Goal: Transaction & Acquisition: Purchase product/service

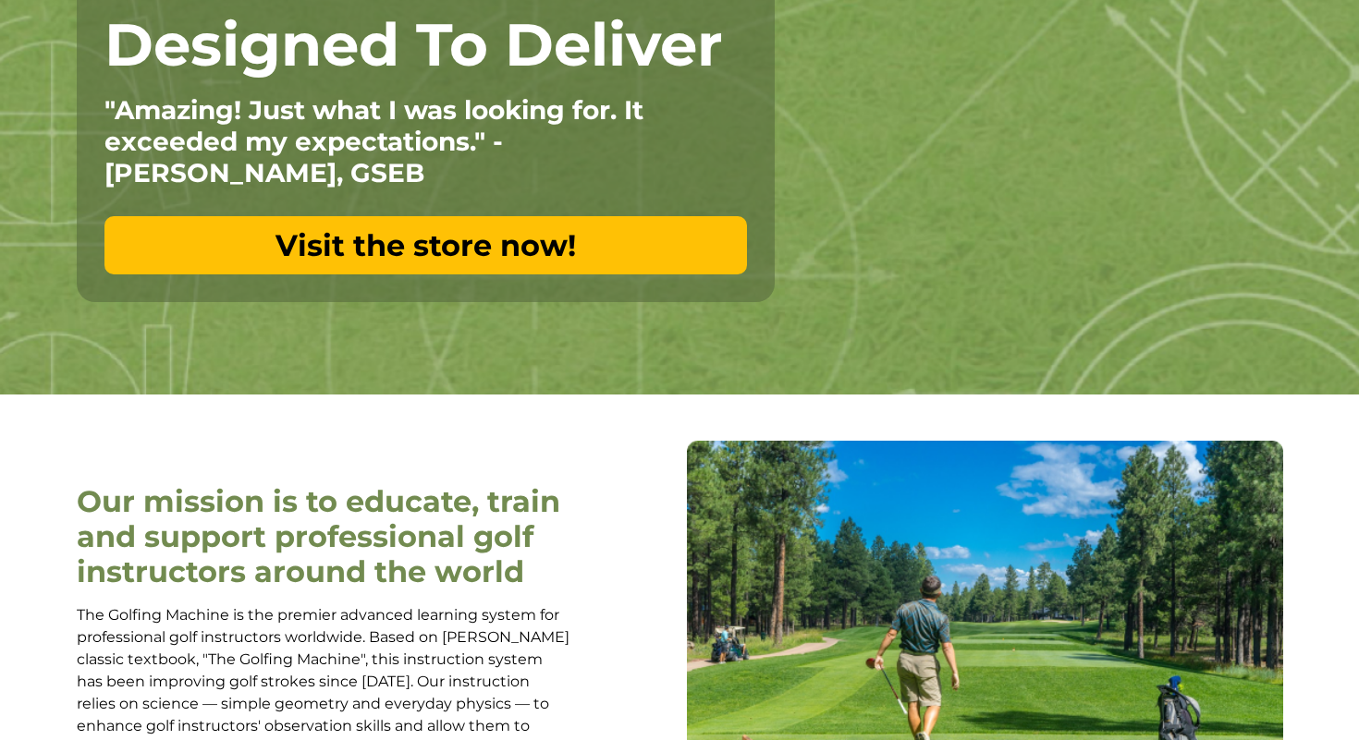
scroll to position [268, 0]
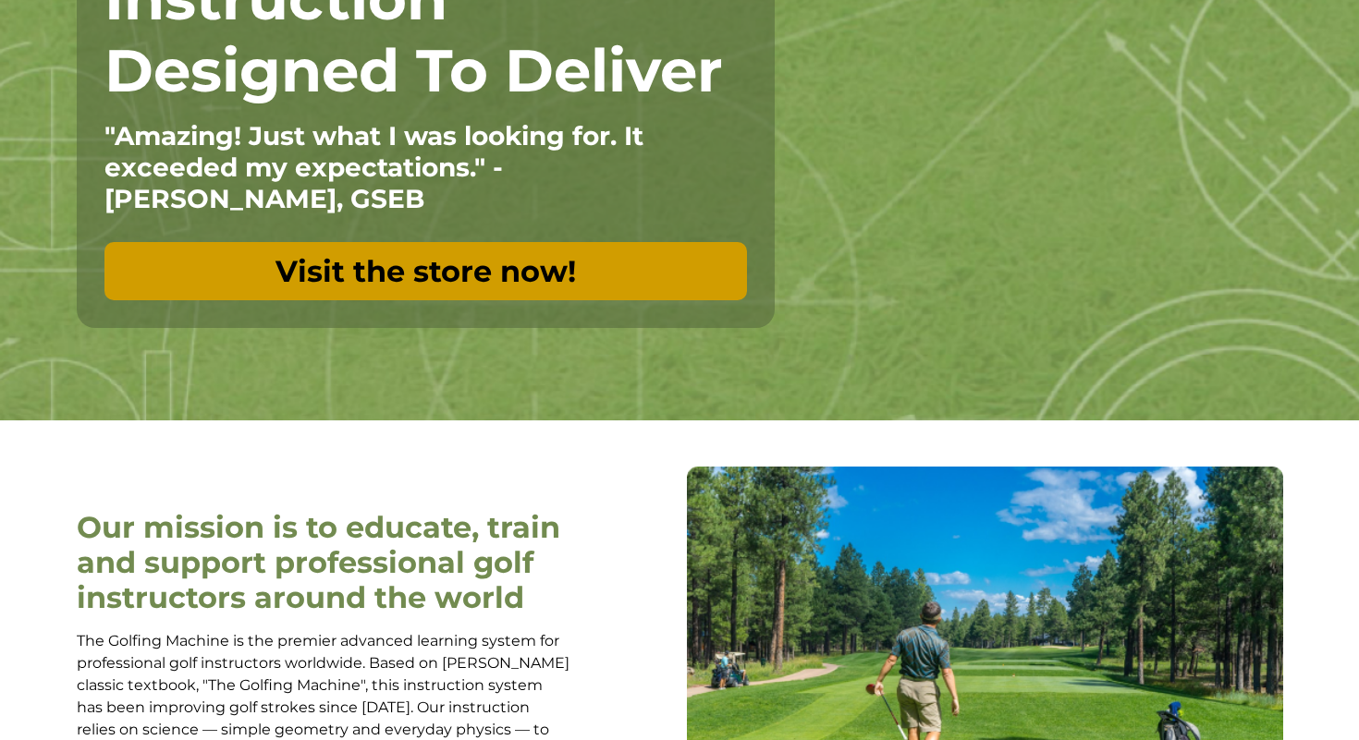
click at [616, 285] on link "Visit the store now!" at bounding box center [425, 271] width 642 height 58
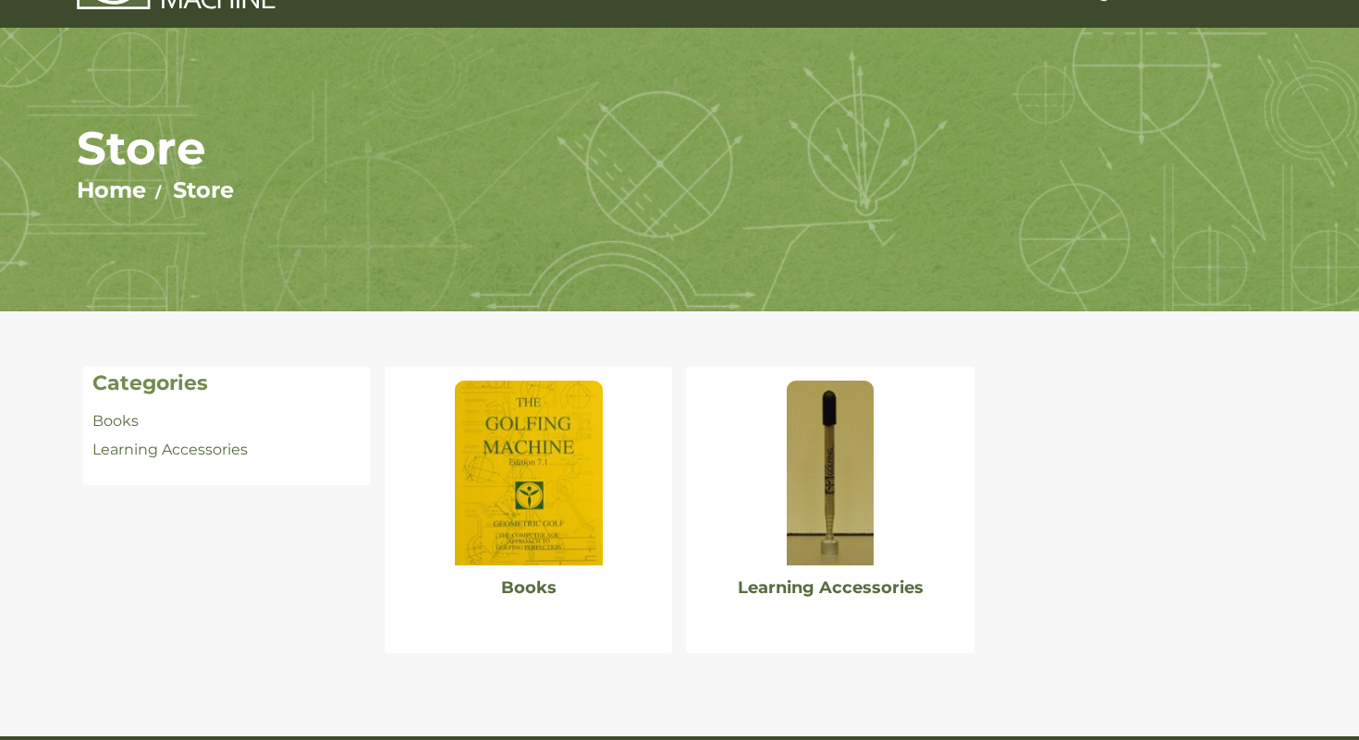
scroll to position [89, 0]
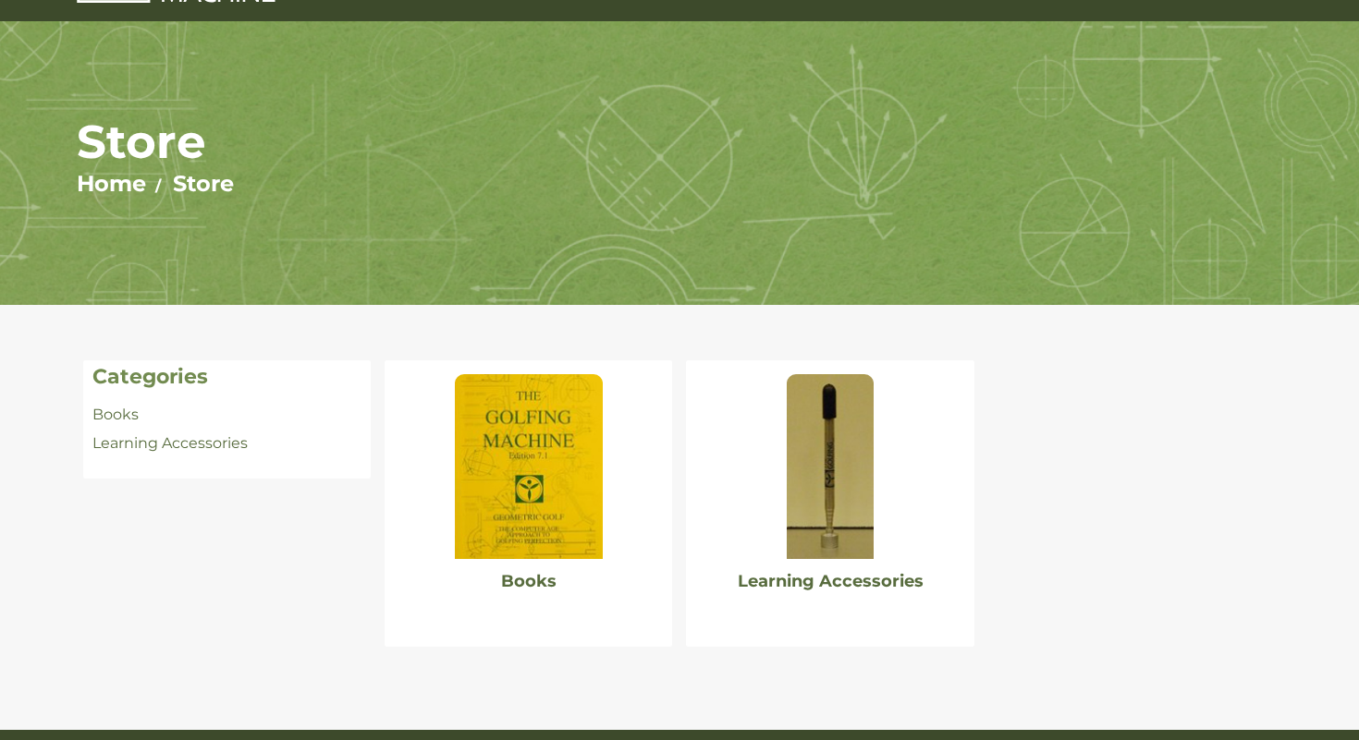
click at [537, 414] on img at bounding box center [529, 466] width 148 height 185
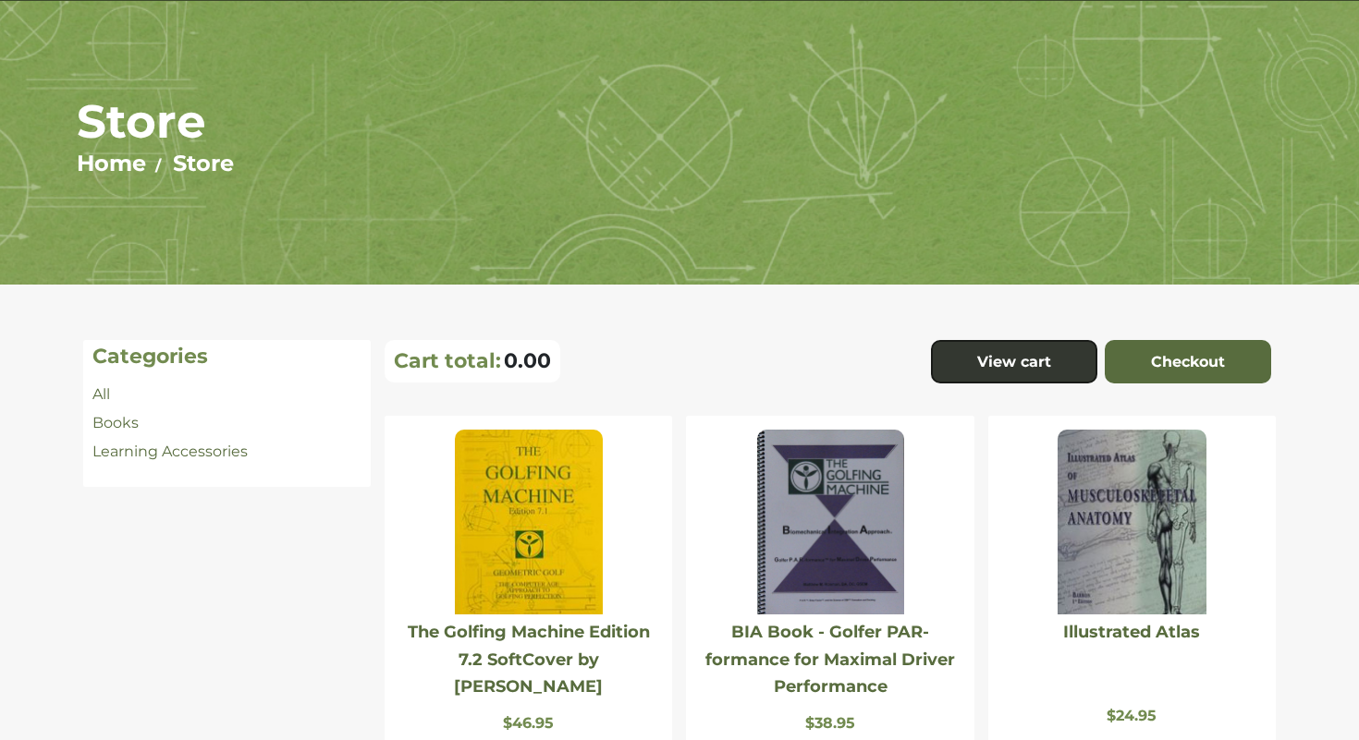
scroll to position [337, 0]
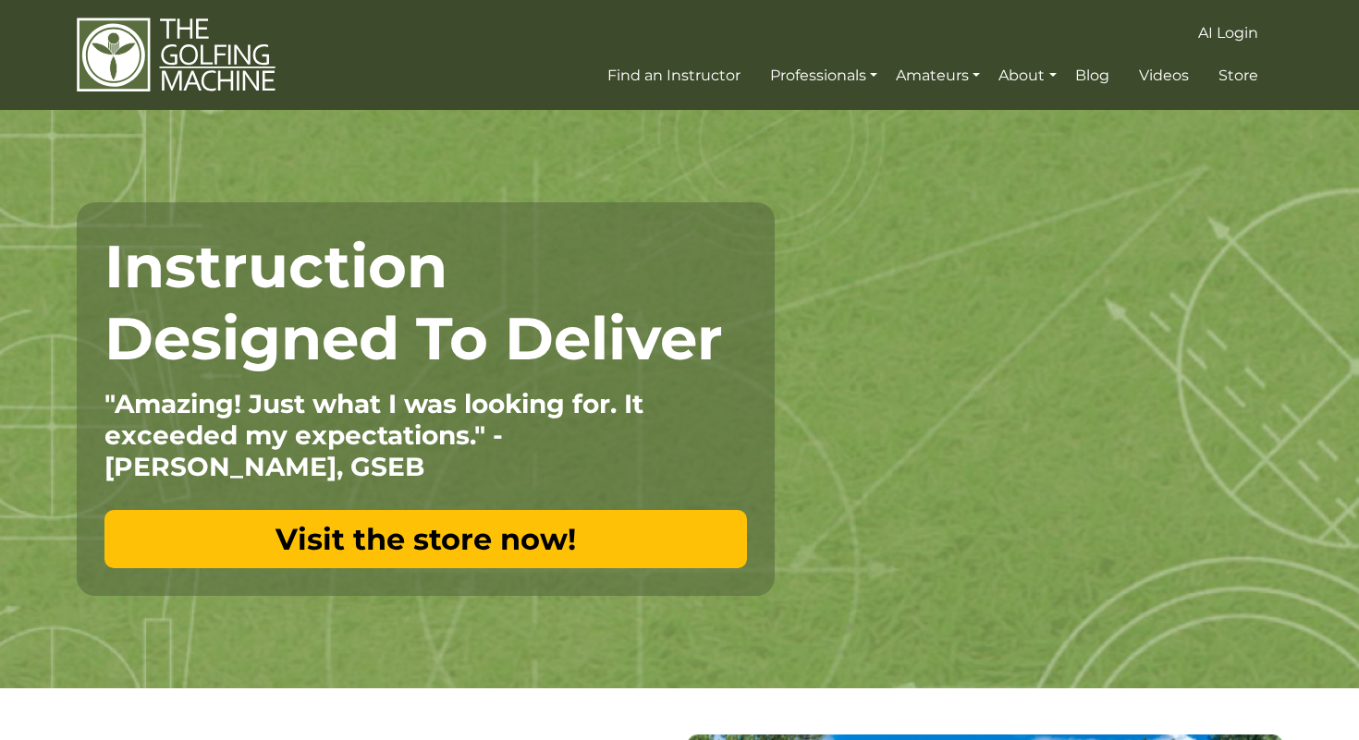
scroll to position [268, 0]
